Goal: Task Accomplishment & Management: Manage account settings

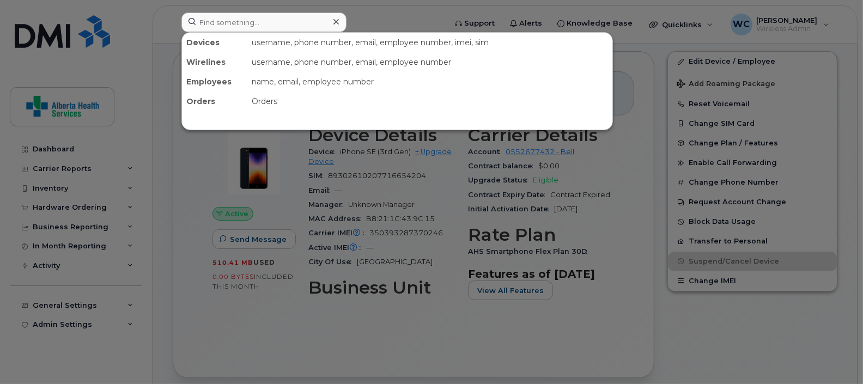
click at [251, 19] on input at bounding box center [263, 23] width 165 height 20
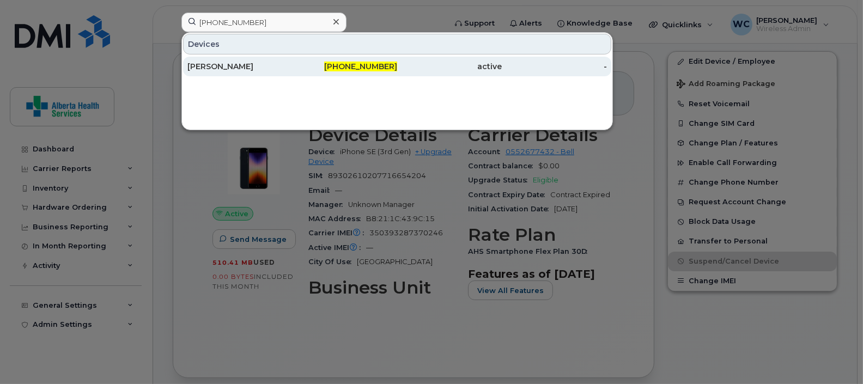
type input "[PHONE_NUMBER]"
click at [270, 66] on div "[PERSON_NAME]" at bounding box center [239, 66] width 105 height 11
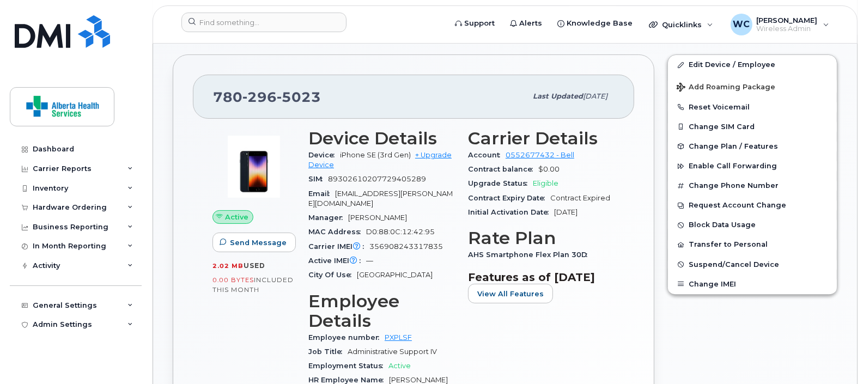
scroll to position [272, 0]
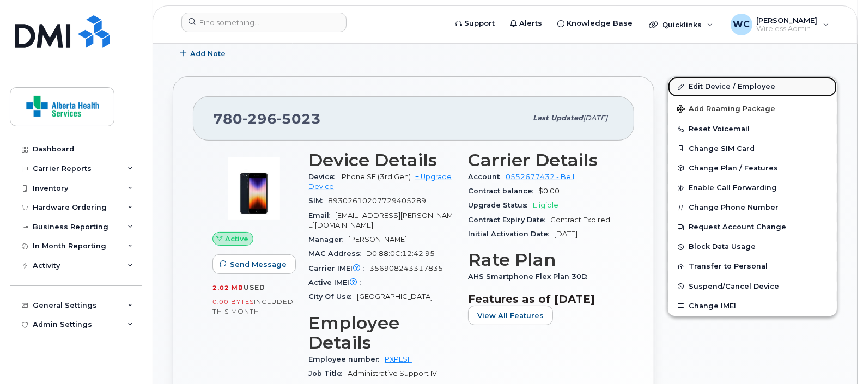
click at [717, 85] on link "Edit Device / Employee" at bounding box center [752, 87] width 169 height 20
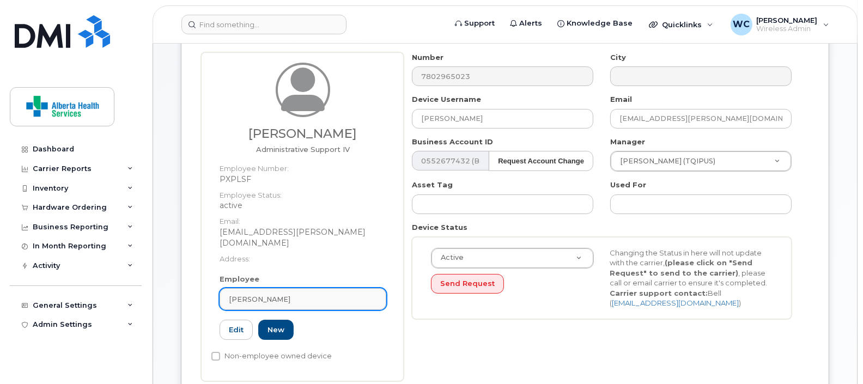
scroll to position [136, 0]
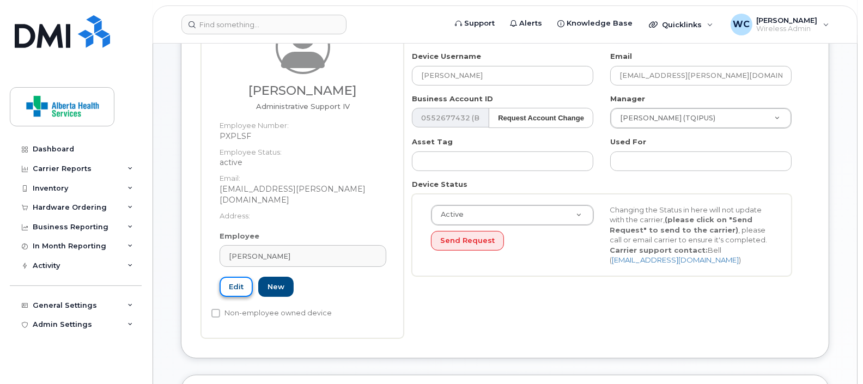
click at [238, 277] on link "Edit" at bounding box center [236, 287] width 33 height 20
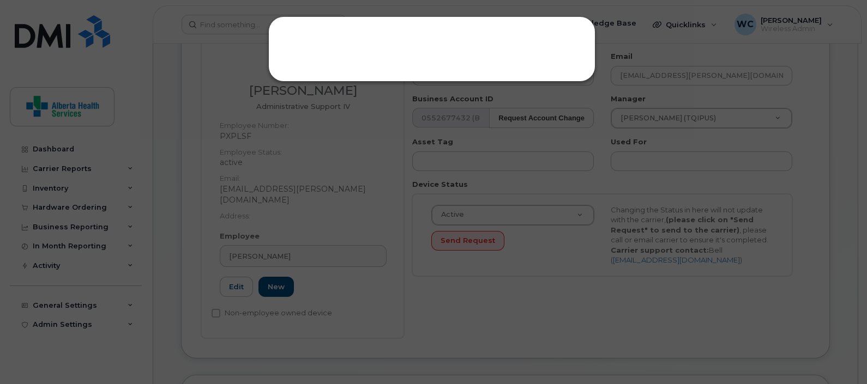
click at [340, 168] on div at bounding box center [433, 192] width 867 height 384
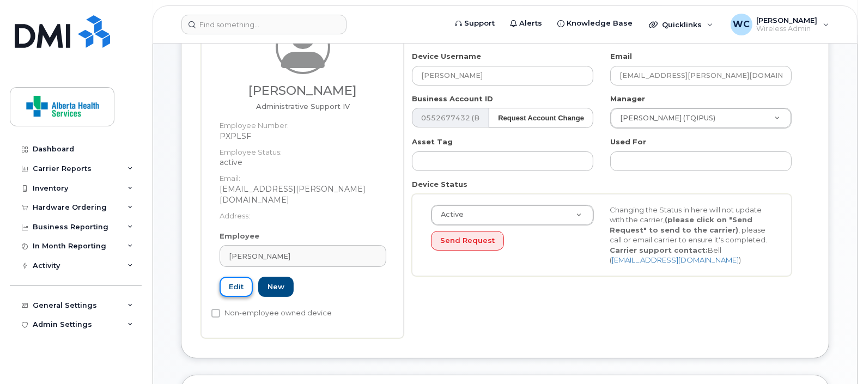
click at [237, 277] on link "Edit" at bounding box center [236, 287] width 33 height 20
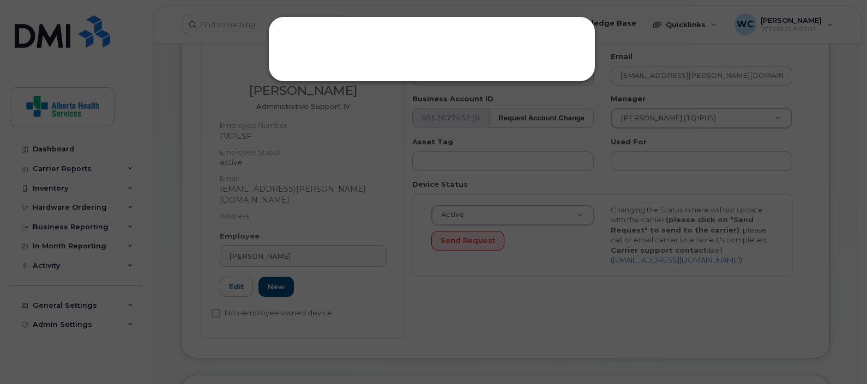
click at [341, 198] on div at bounding box center [433, 192] width 867 height 384
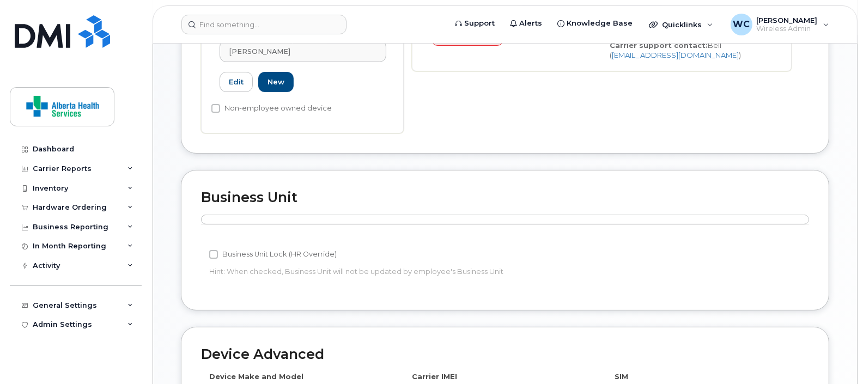
scroll to position [272, 0]
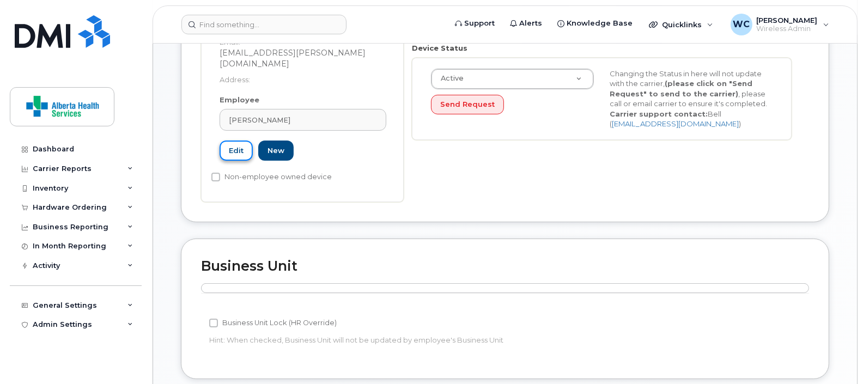
click at [239, 141] on link "Edit" at bounding box center [236, 151] width 33 height 20
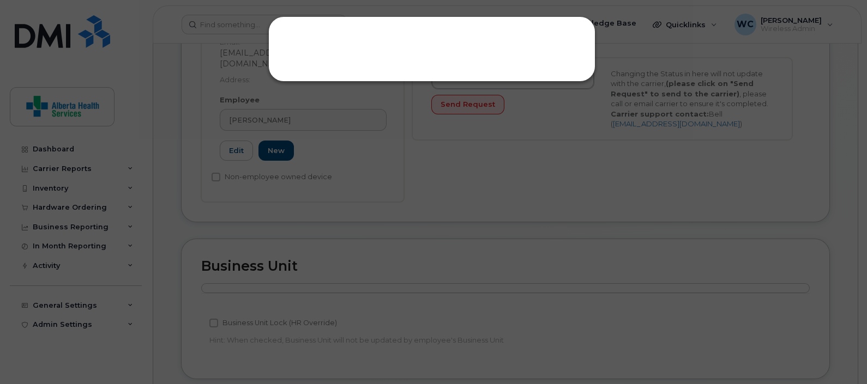
click at [463, 49] on div at bounding box center [431, 48] width 327 height 65
click at [253, 128] on div at bounding box center [433, 192] width 867 height 384
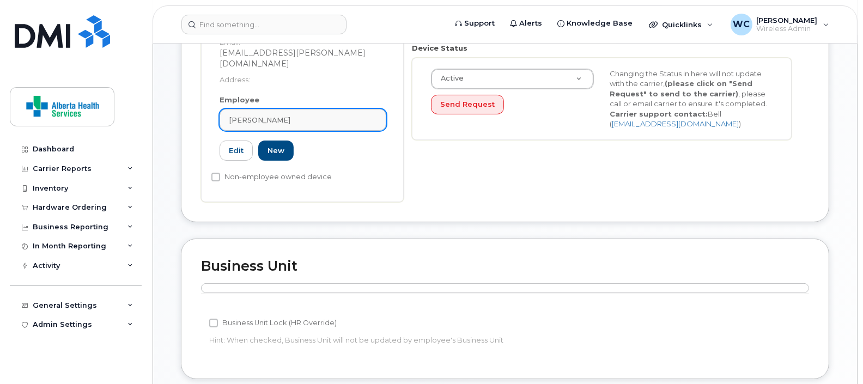
click at [290, 115] on span "Alyssa McSweyn-Riddoch" at bounding box center [260, 120] width 62 height 10
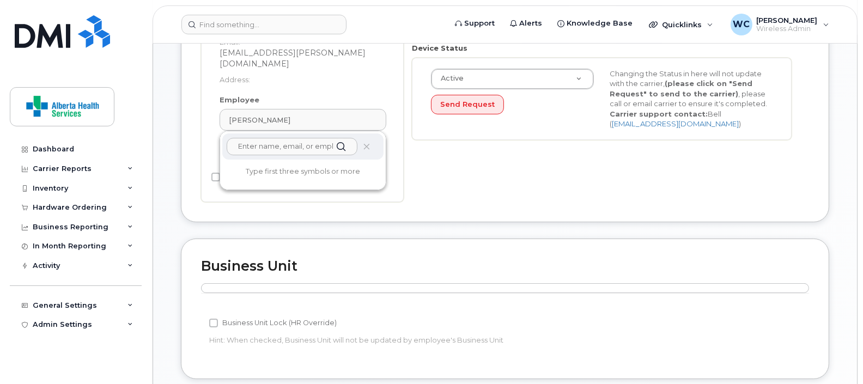
paste input "Philocity Solomon"
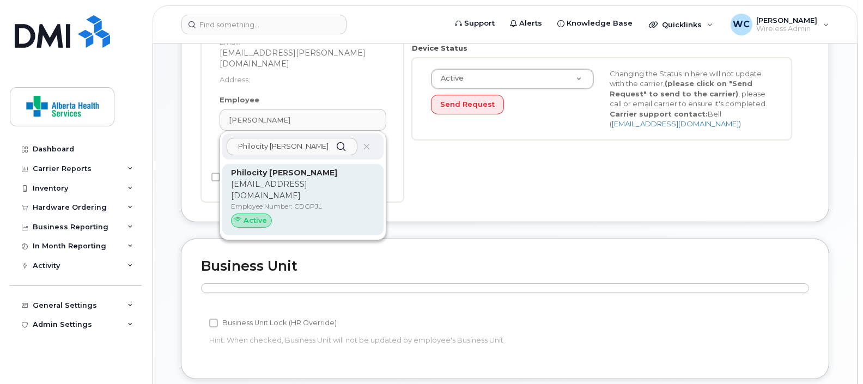
type input "Philocity Solomon"
click at [278, 202] on p "Employee Number: CDGPJL" at bounding box center [303, 207] width 144 height 10
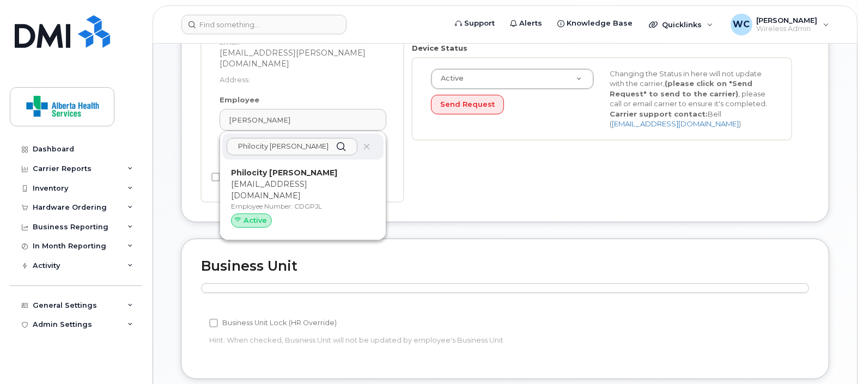
type input "CDGPJL"
type input "Philocity Solomon"
type input "philocity.solomon@recoveryalberta.ca"
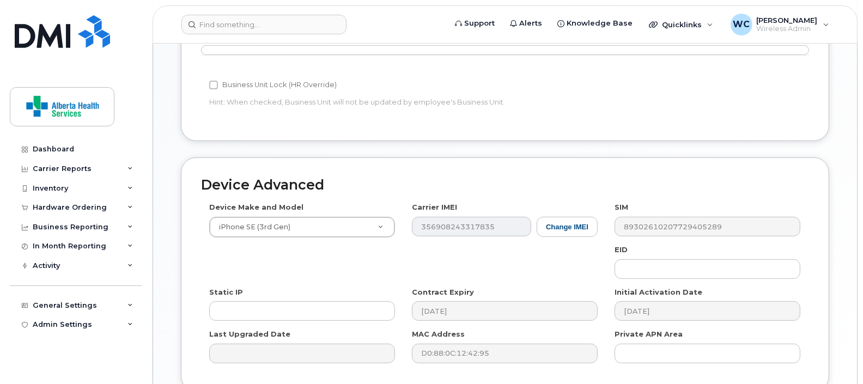
scroll to position [572, 0]
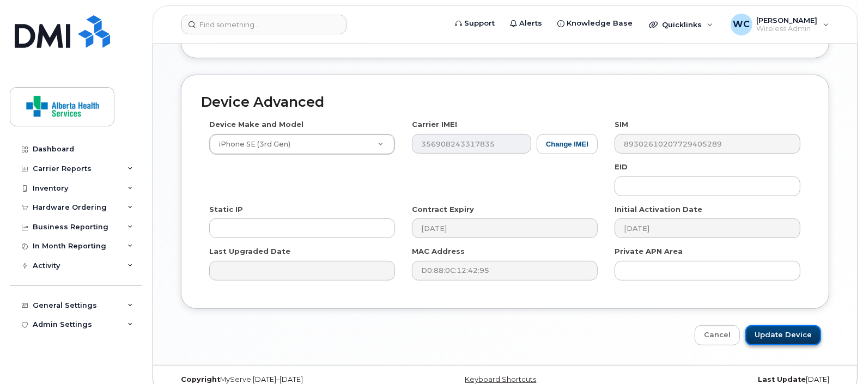
click at [772, 325] on input "Update Device" at bounding box center [784, 335] width 76 height 20
type input "Saving..."
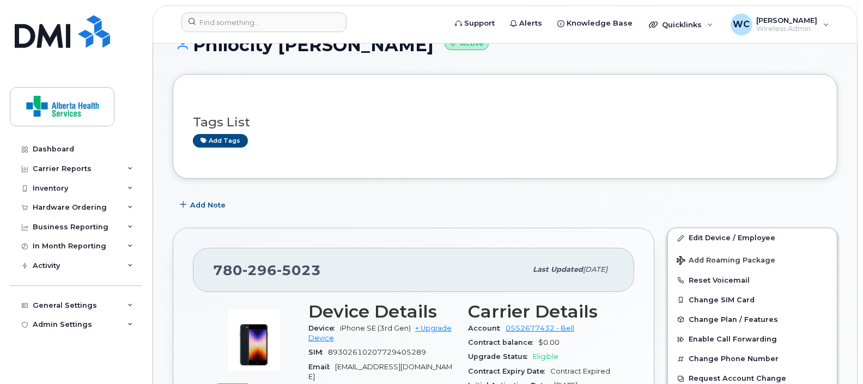
scroll to position [204, 0]
